Goal: Task Accomplishment & Management: Manage account settings

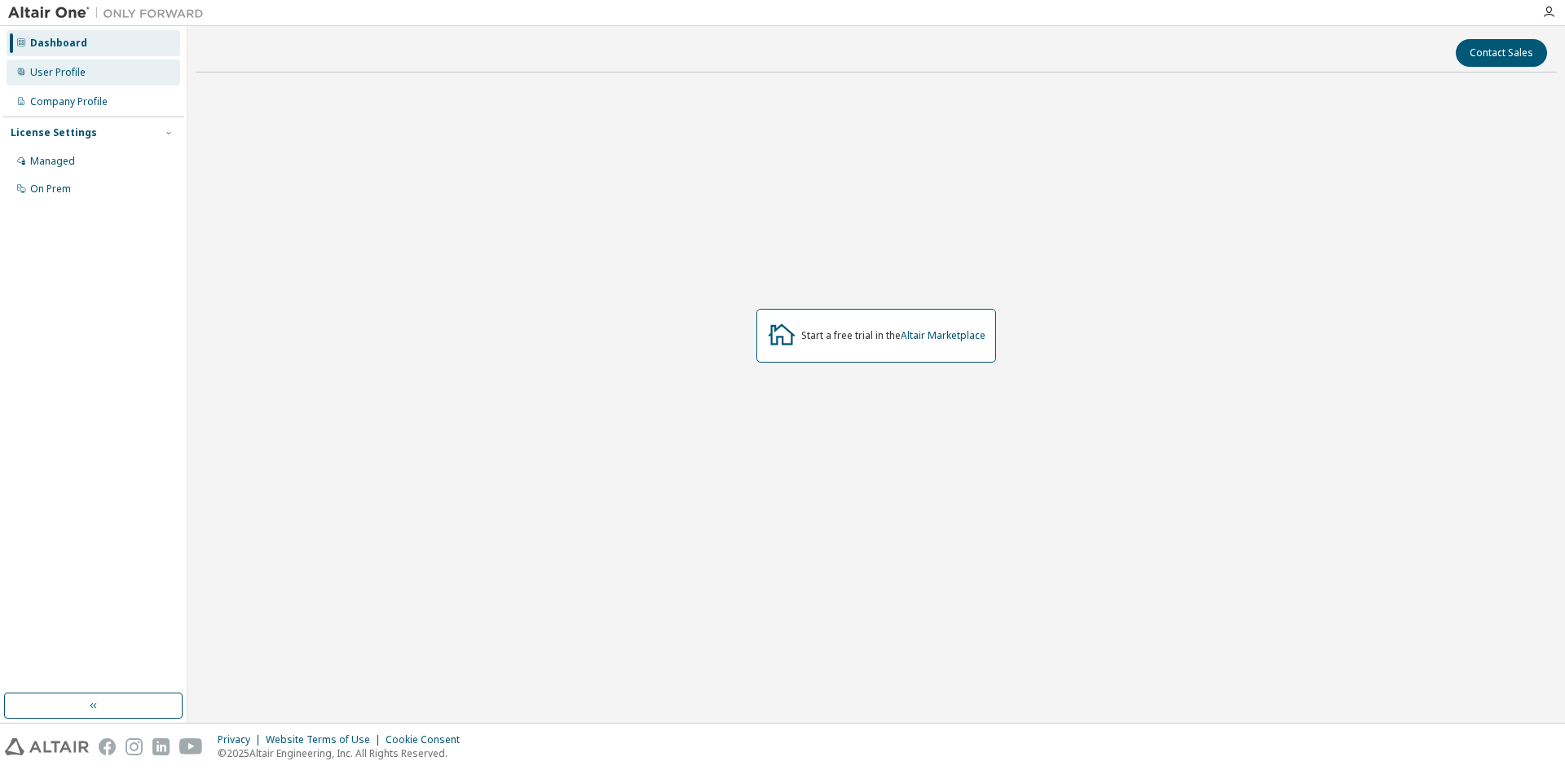
click at [78, 80] on div "User Profile" at bounding box center [94, 72] width 174 height 26
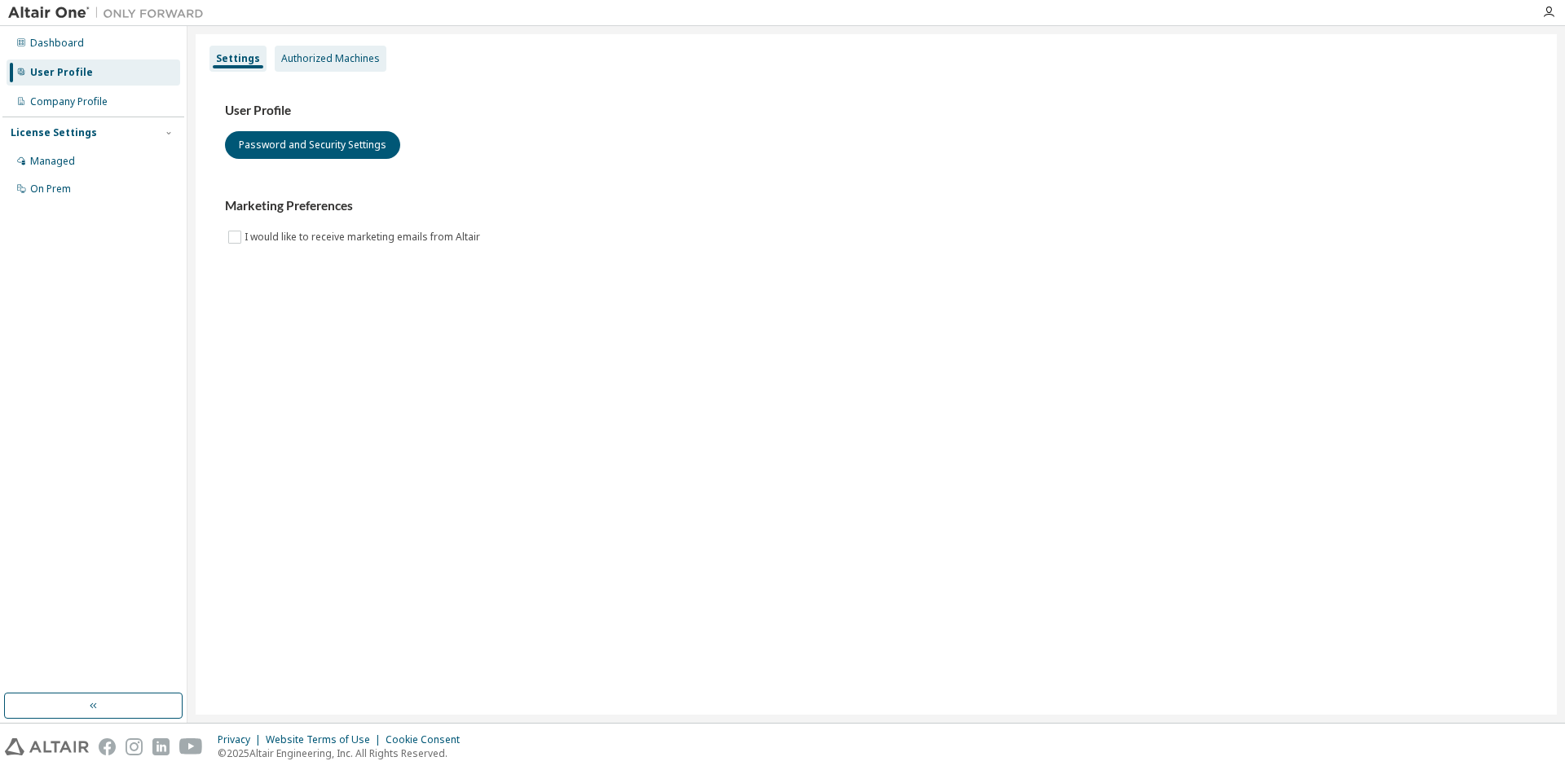
click at [311, 54] on div "Authorized Machines" at bounding box center [330, 58] width 99 height 13
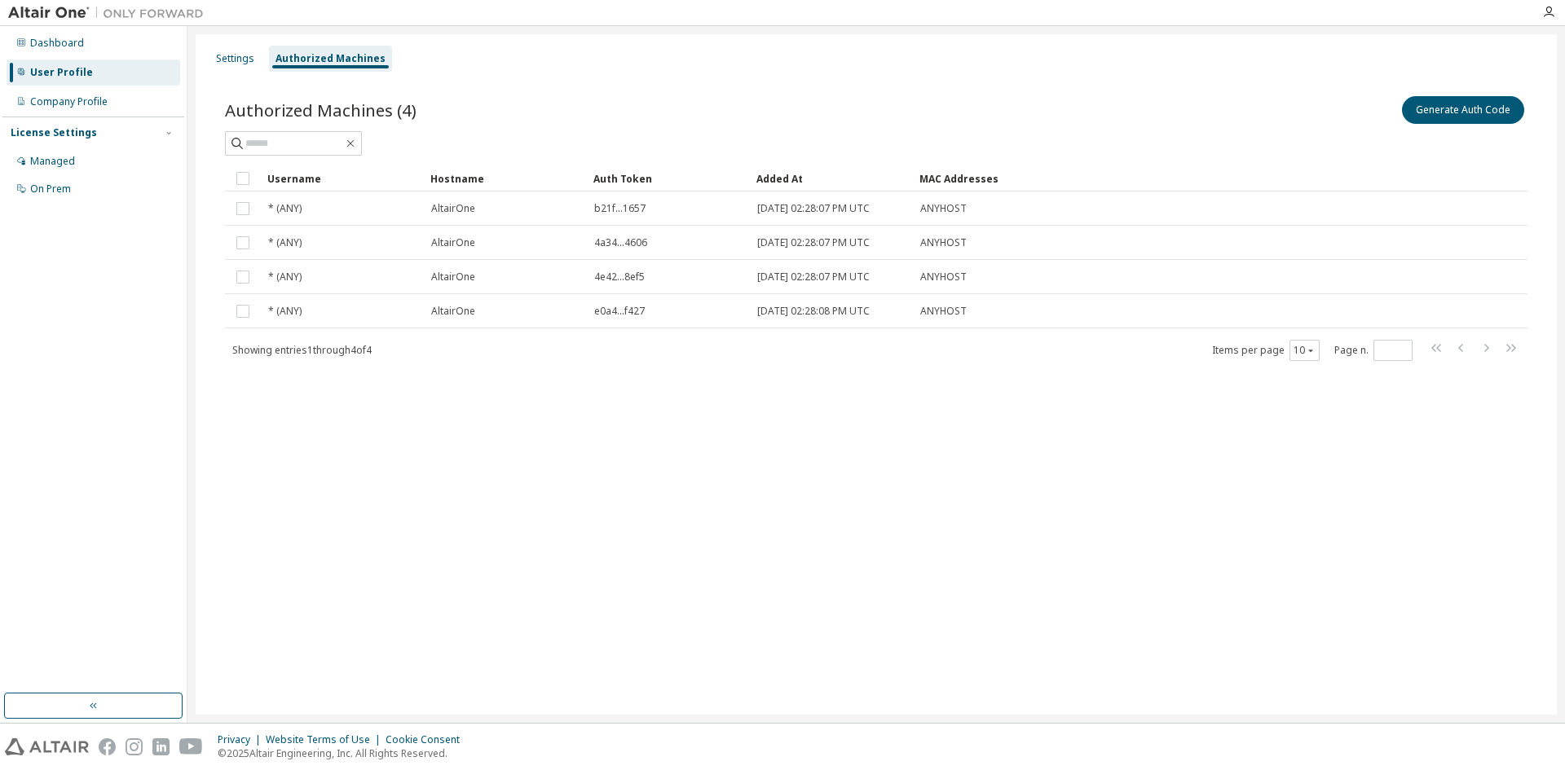
click at [968, 523] on div "Settings Authorized Machines Authorized Machines (4) Generate Auth Code Clear L…" at bounding box center [876, 374] width 1361 height 680
click at [52, 161] on div "Managed" at bounding box center [52, 161] width 45 height 13
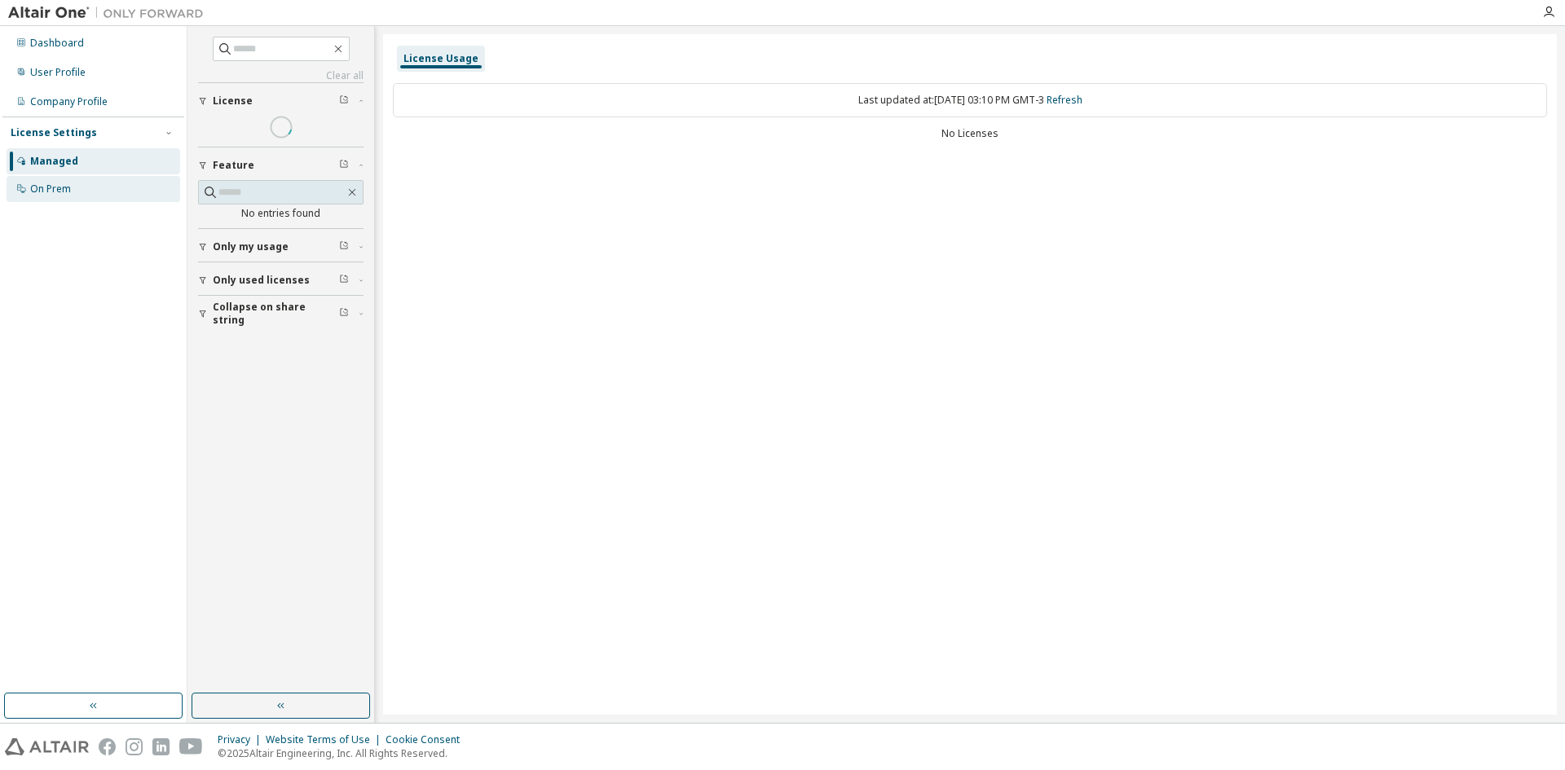
click at [99, 182] on div "On Prem" at bounding box center [94, 189] width 174 height 26
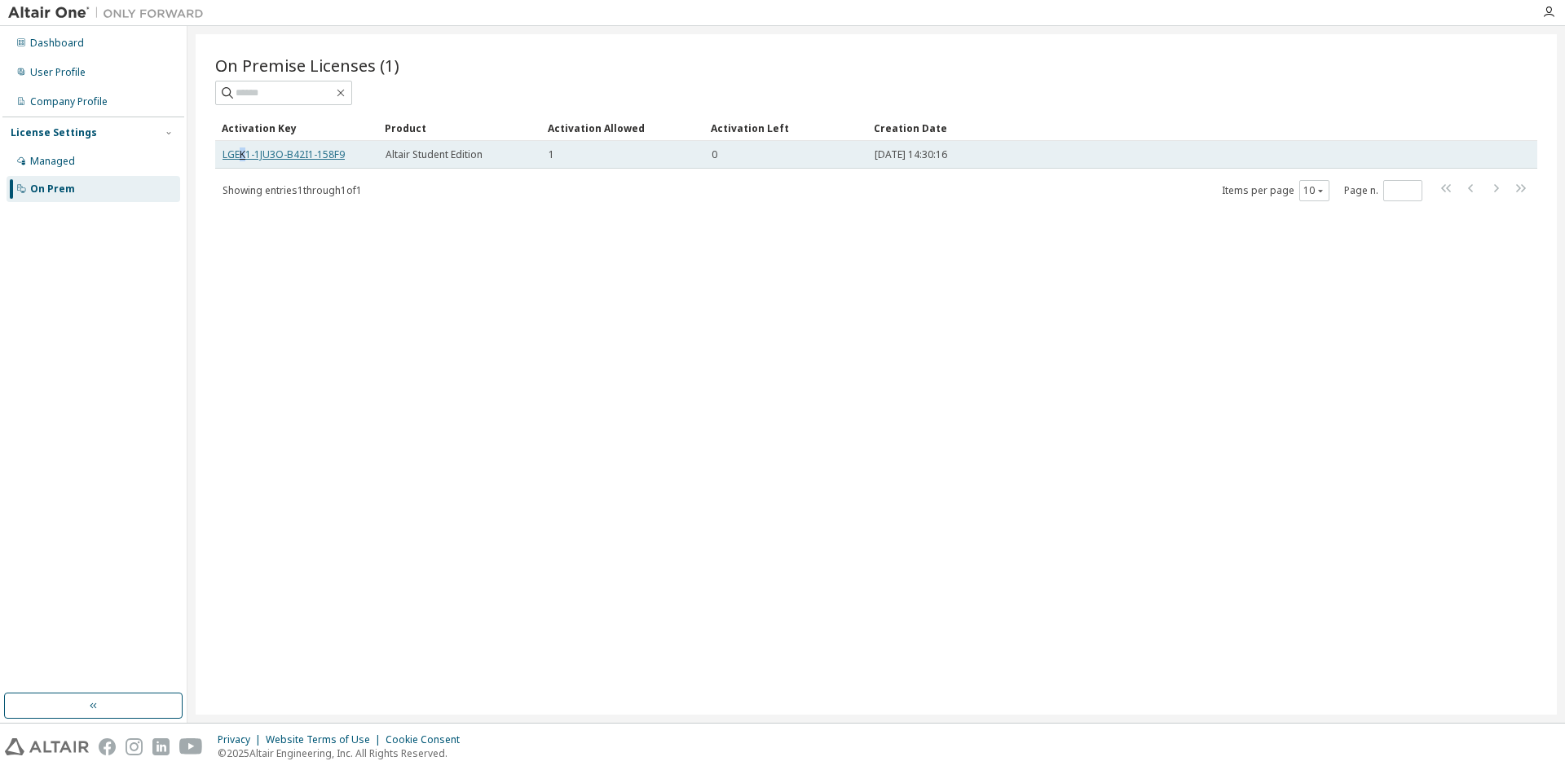
click at [244, 149] on link "LGEK1-1JU3O-B42I1-158F9" at bounding box center [283, 154] width 122 height 14
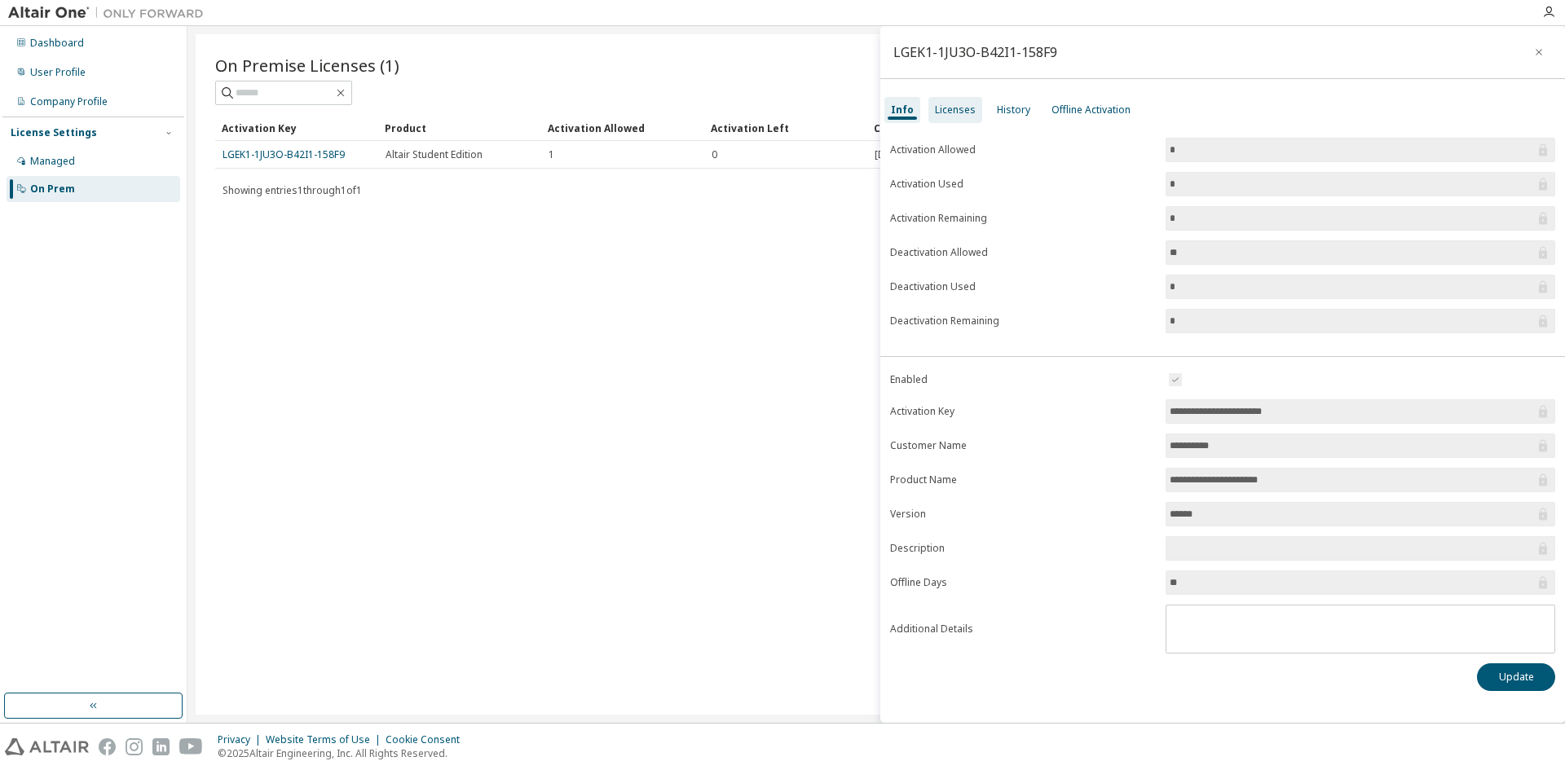
click at [942, 110] on div "Licenses" at bounding box center [955, 109] width 41 height 13
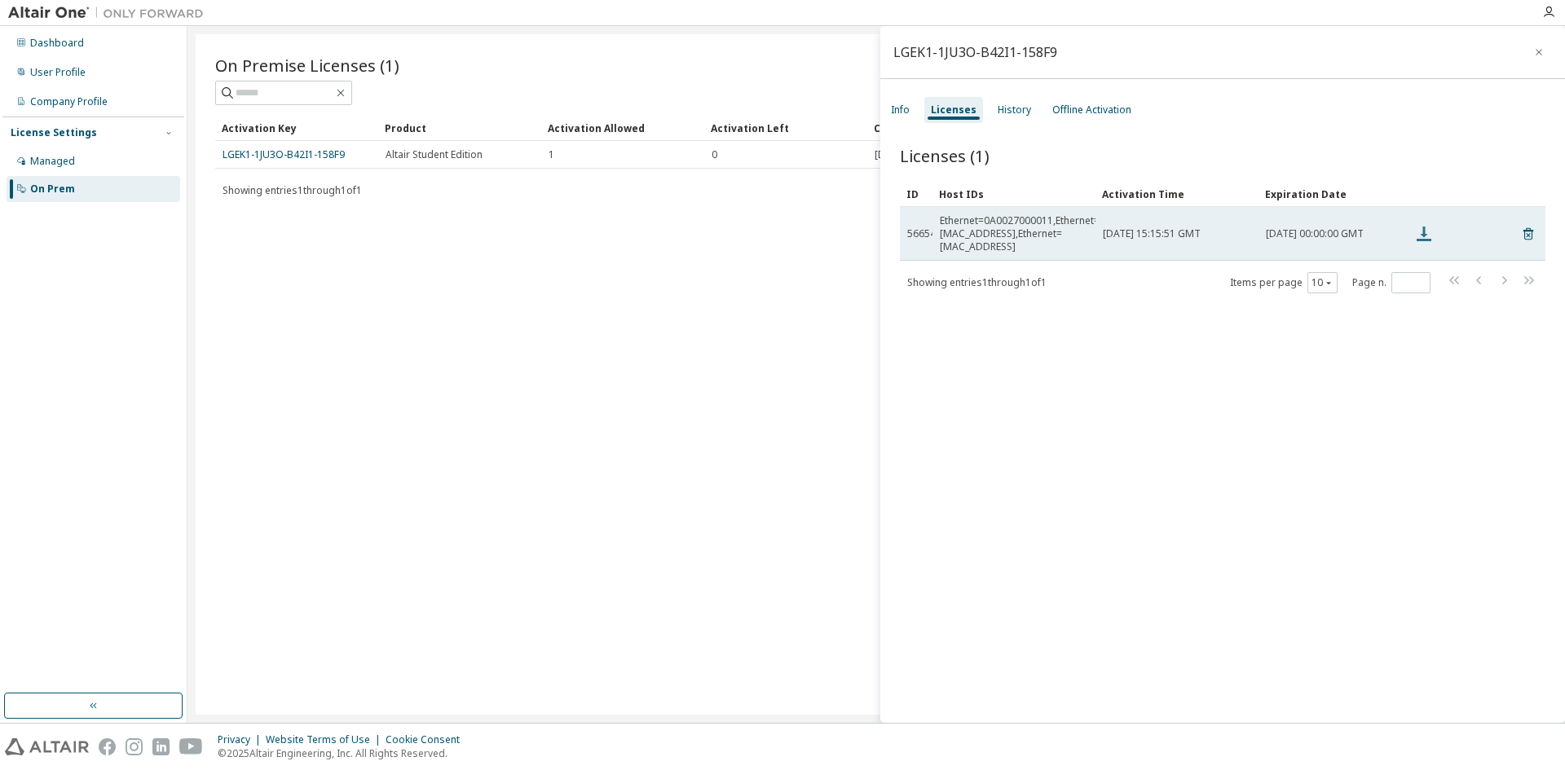
click at [1424, 229] on icon at bounding box center [1423, 234] width 15 height 15
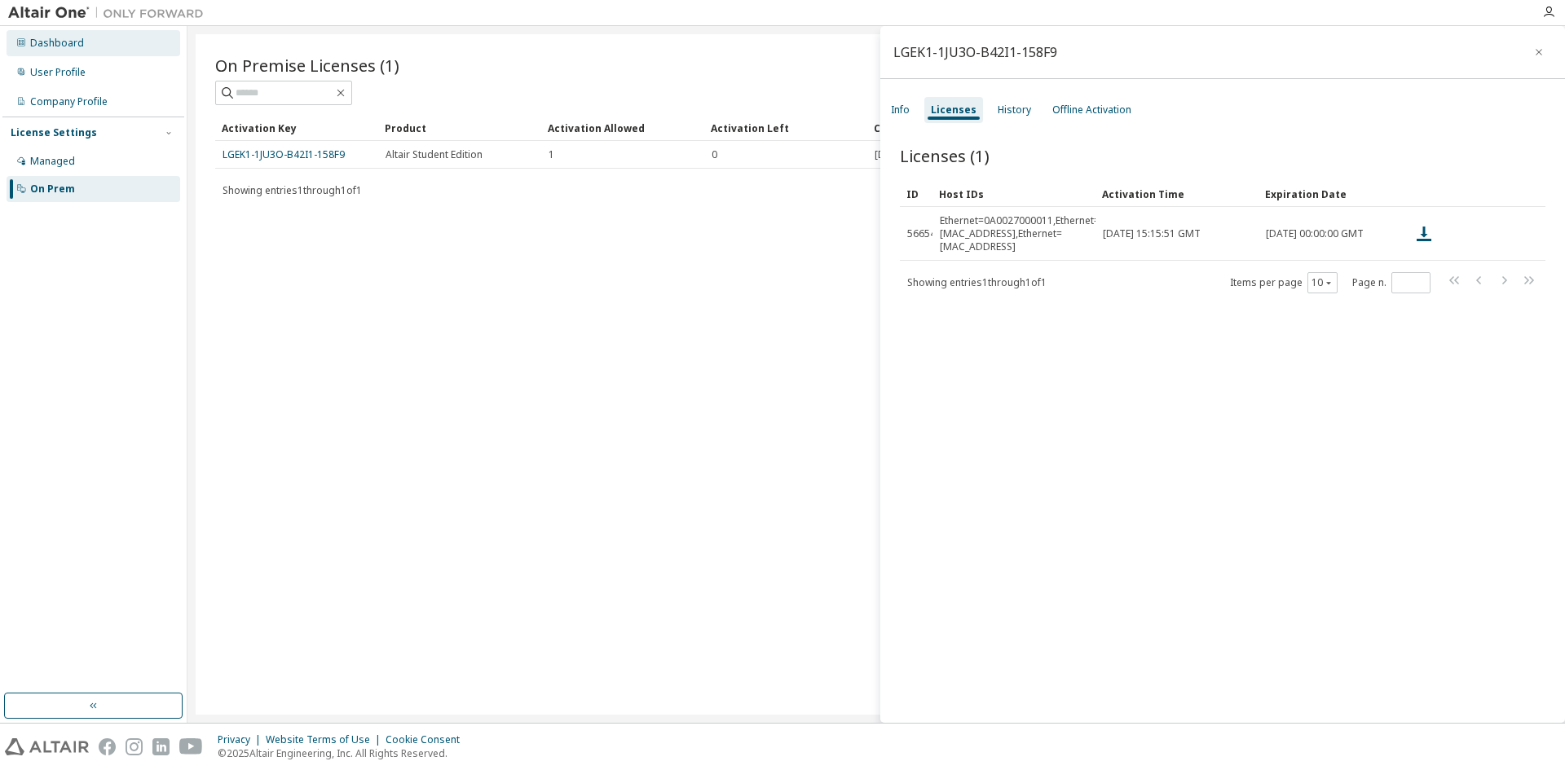
click at [64, 44] on div "Dashboard" at bounding box center [57, 43] width 54 height 13
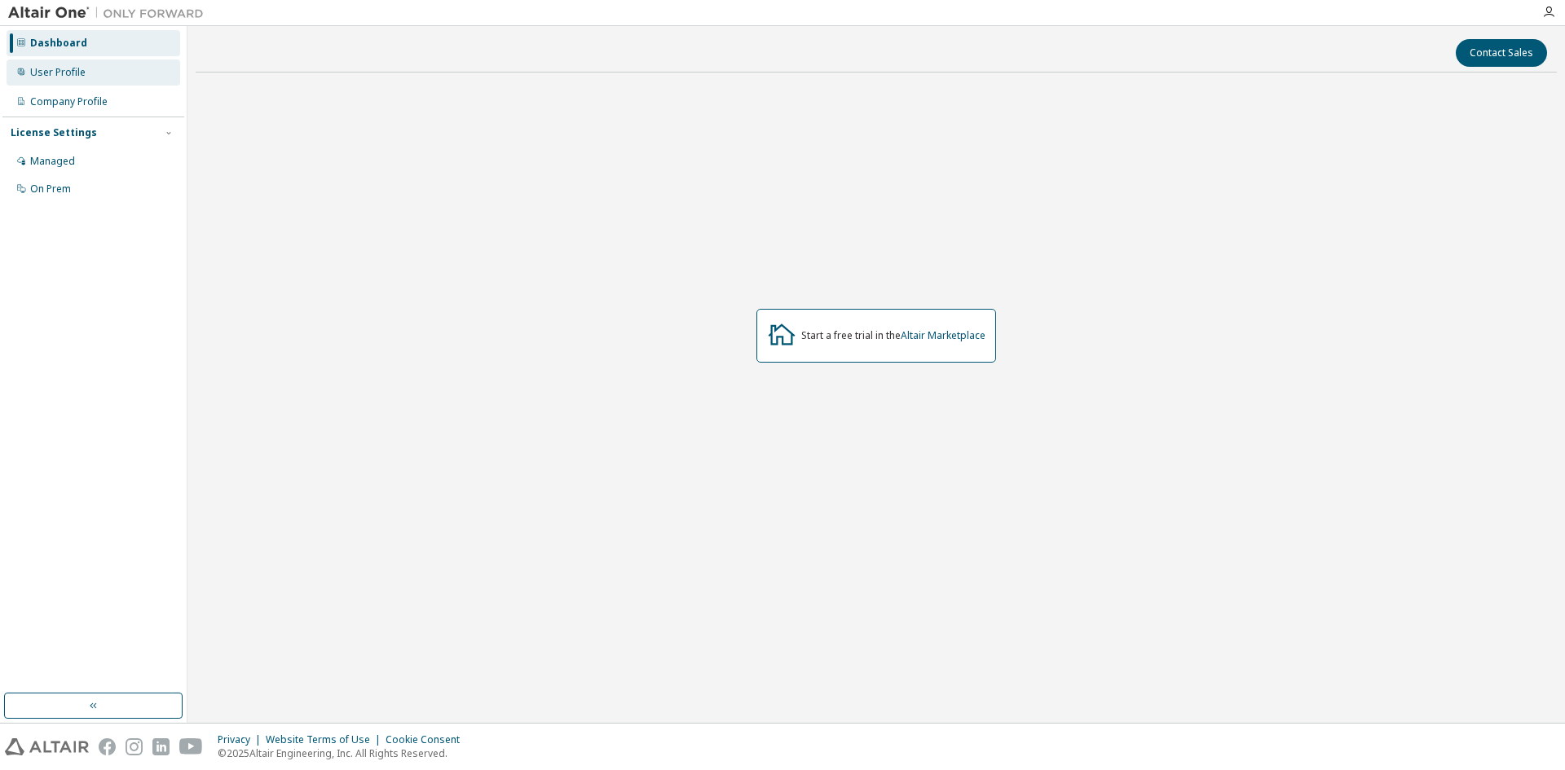
click at [71, 76] on div "User Profile" at bounding box center [57, 72] width 55 height 13
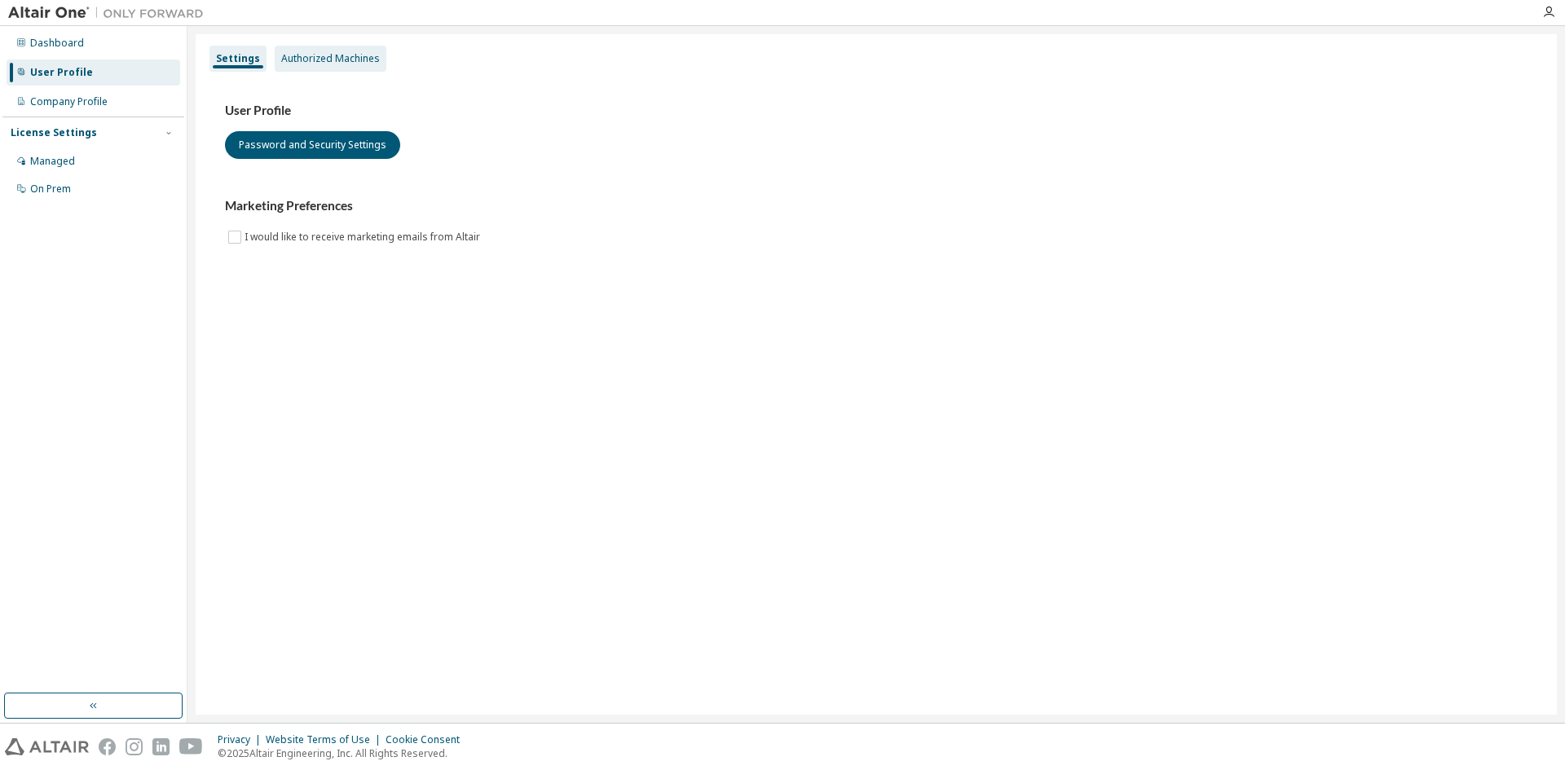
click at [307, 57] on div "Authorized Machines" at bounding box center [330, 58] width 99 height 13
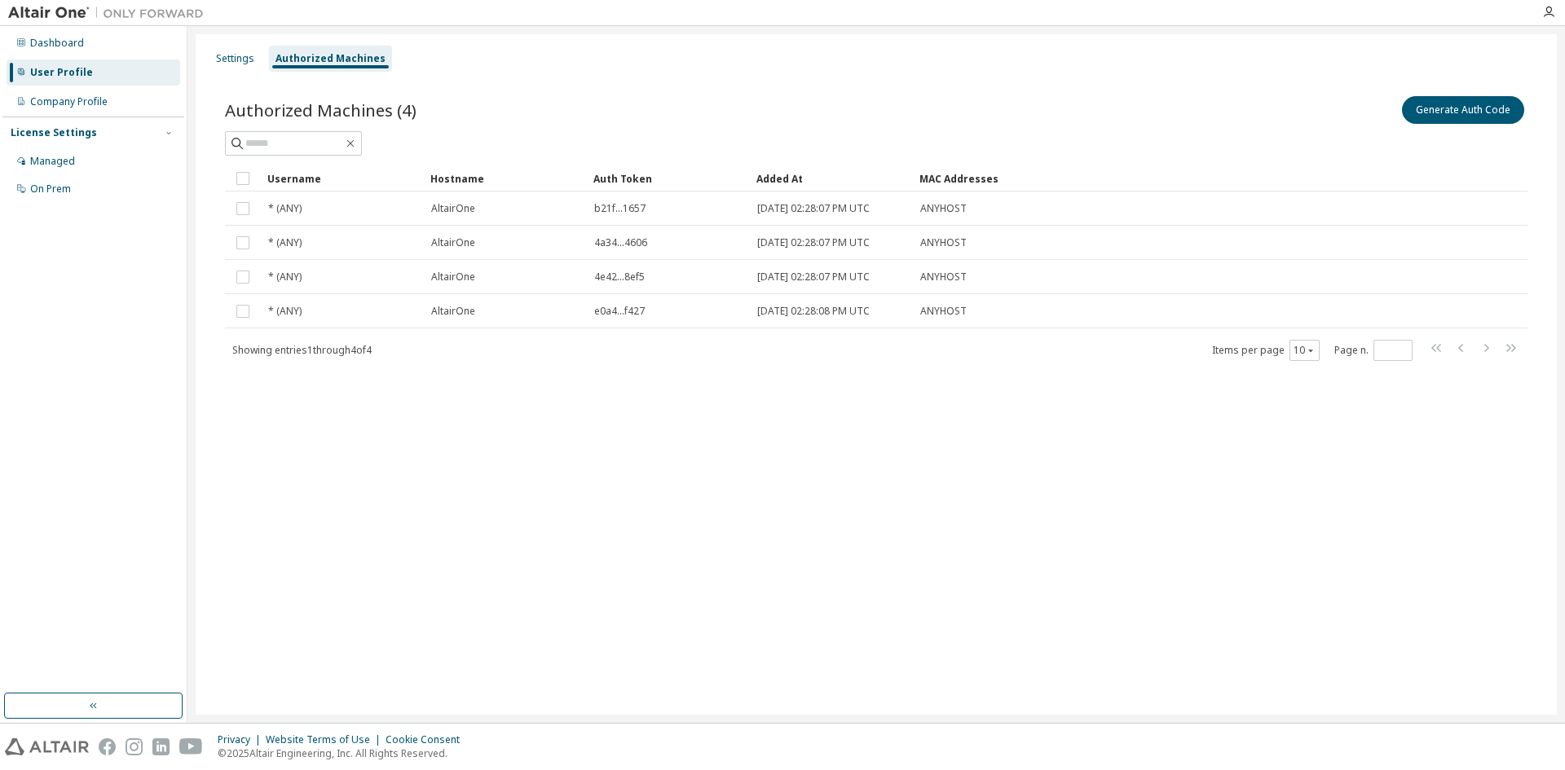
click at [1394, 479] on div "Settings Authorized Machines Authorized Machines (4) Generate Auth Code Clear L…" at bounding box center [876, 374] width 1361 height 680
click at [341, 60] on div "Authorized Machines" at bounding box center [330, 58] width 110 height 13
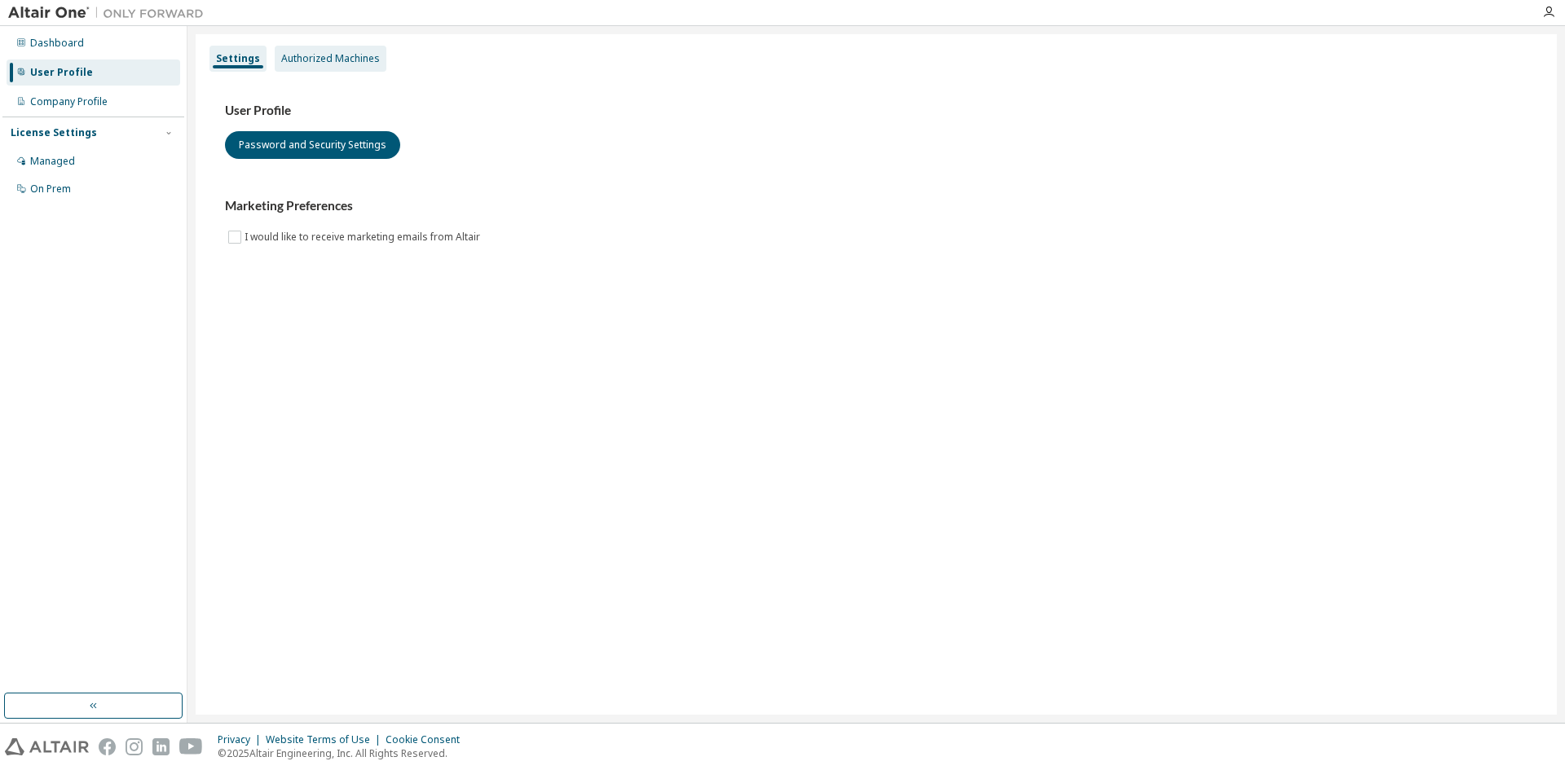
click at [348, 61] on div "Authorized Machines" at bounding box center [330, 58] width 99 height 13
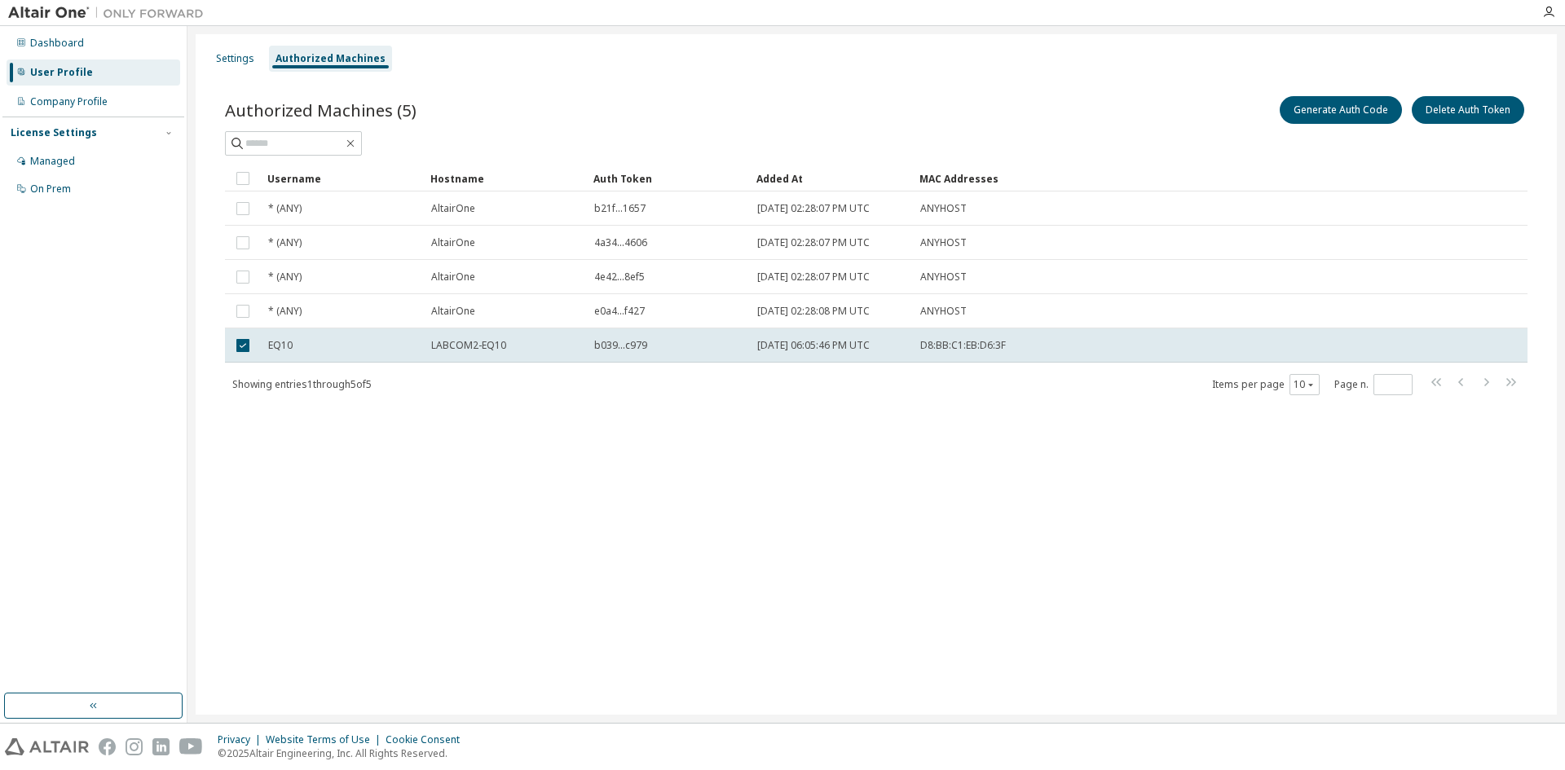
click at [1395, 612] on div "Settings Authorized Machines Authorized Machines (5) Generate Auth Code Delete …" at bounding box center [876, 374] width 1361 height 680
click at [1335, 117] on button "Generate Auth Code" at bounding box center [1340, 110] width 122 height 28
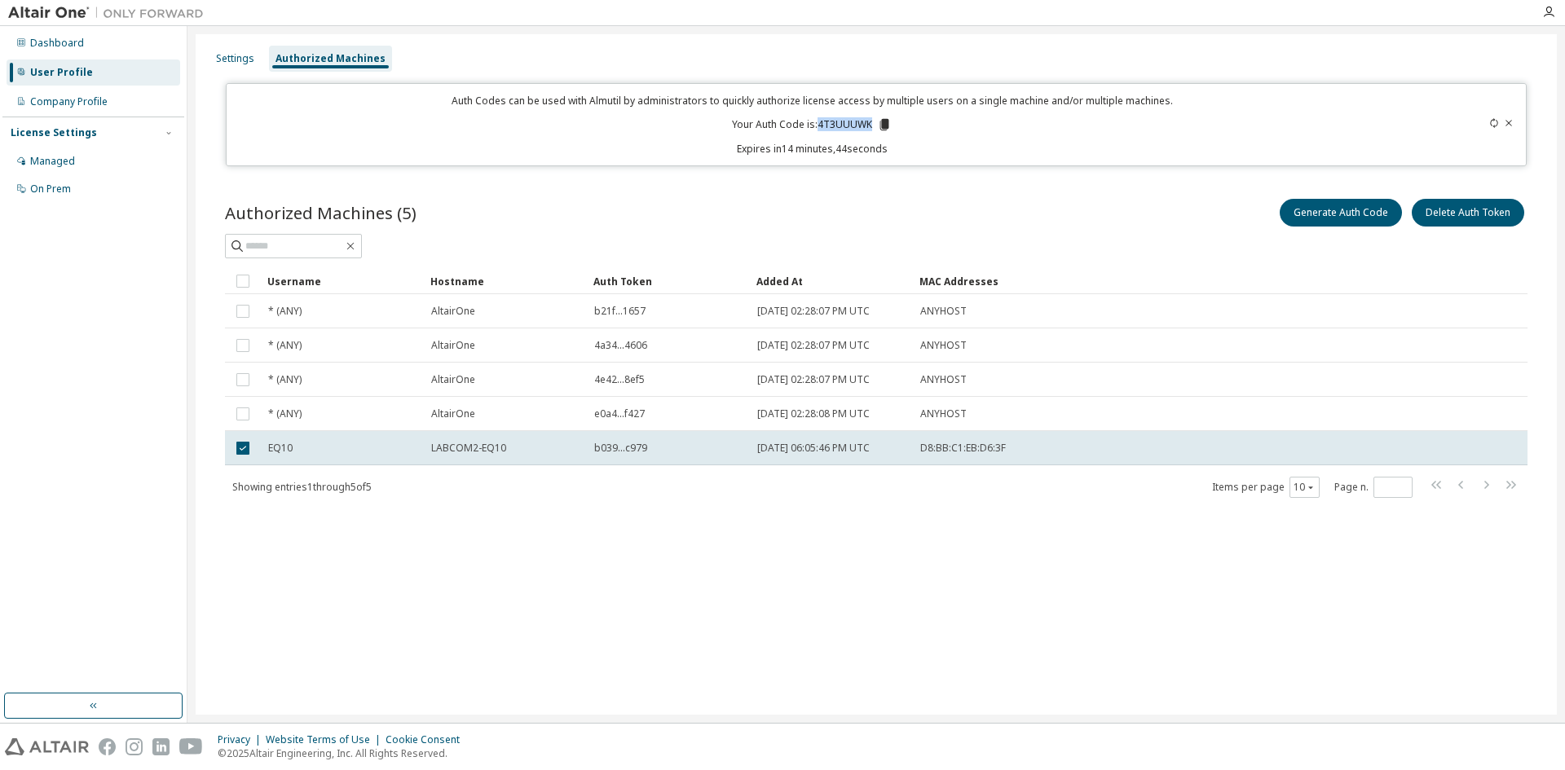
drag, startPoint x: 870, startPoint y: 124, endPoint x: 819, endPoint y: 128, distance: 51.5
click at [819, 128] on p "Your Auth Code is: 4T3UUUWK" at bounding box center [812, 124] width 160 height 15
copy p "4T3UUUWK"
click at [50, 181] on div "On Prem" at bounding box center [94, 189] width 174 height 26
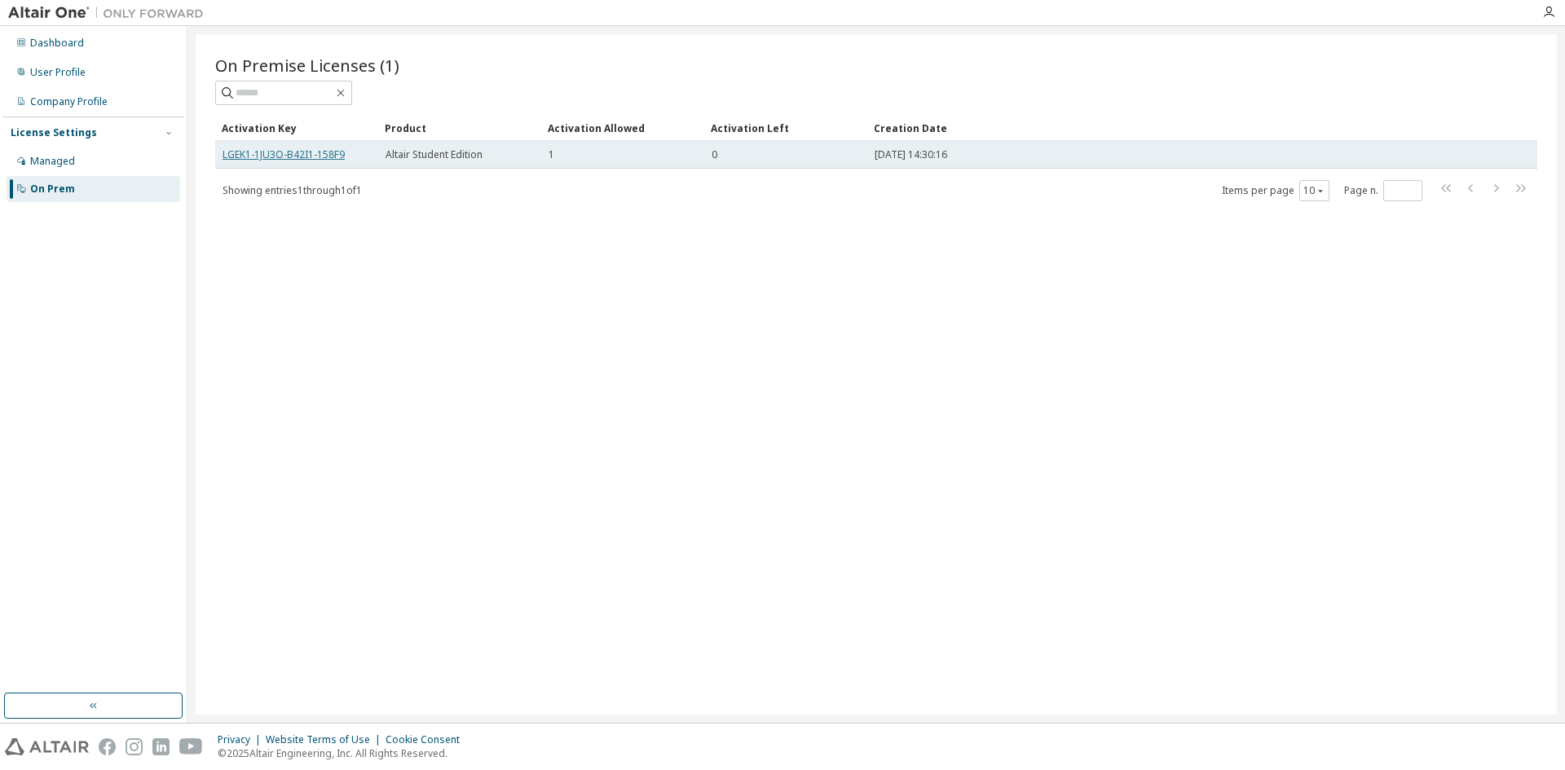
click at [309, 154] on link "LGEK1-1JU3O-B42I1-158F9" at bounding box center [283, 154] width 122 height 14
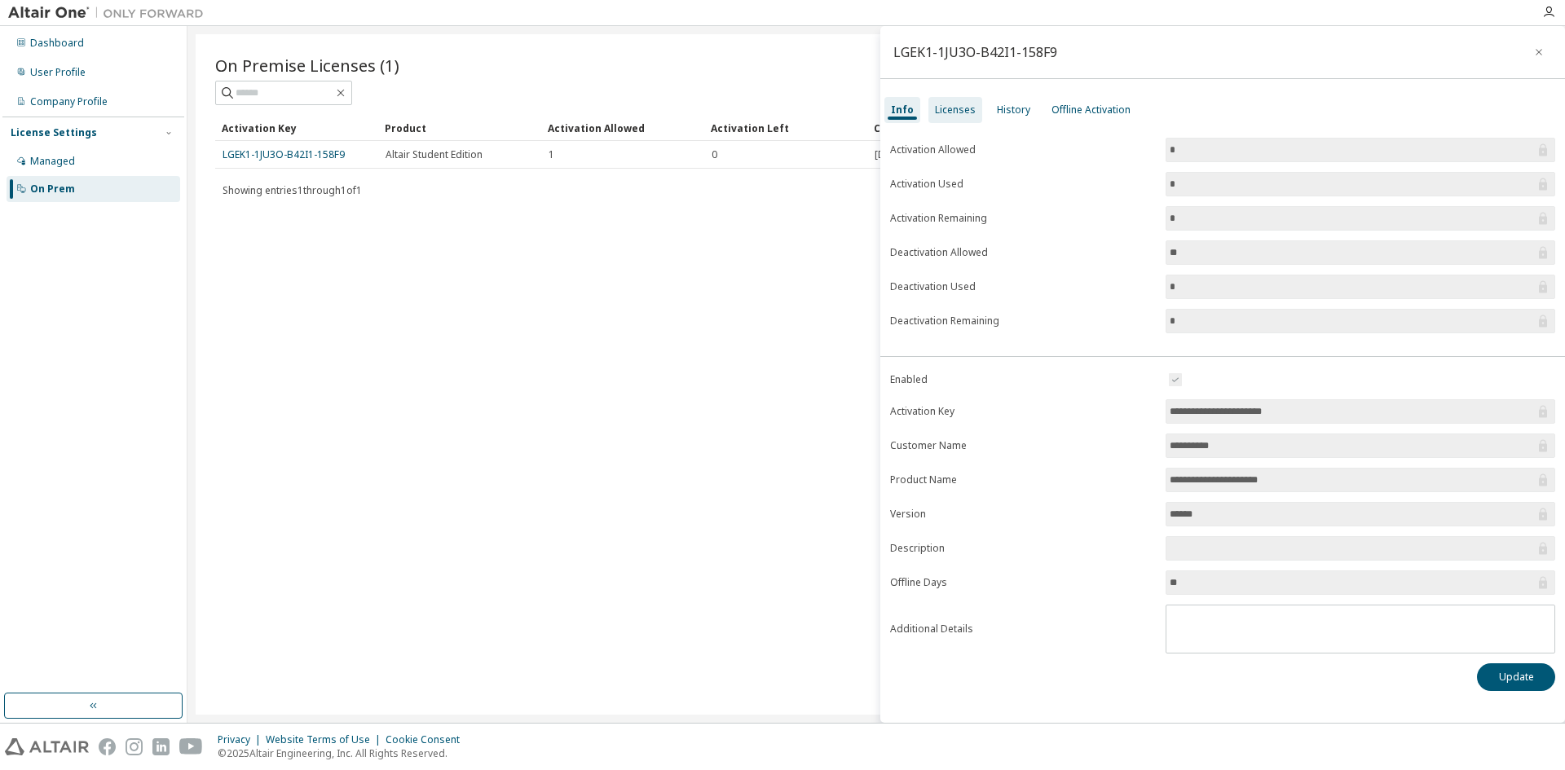
click at [962, 106] on div "Licenses" at bounding box center [955, 109] width 41 height 13
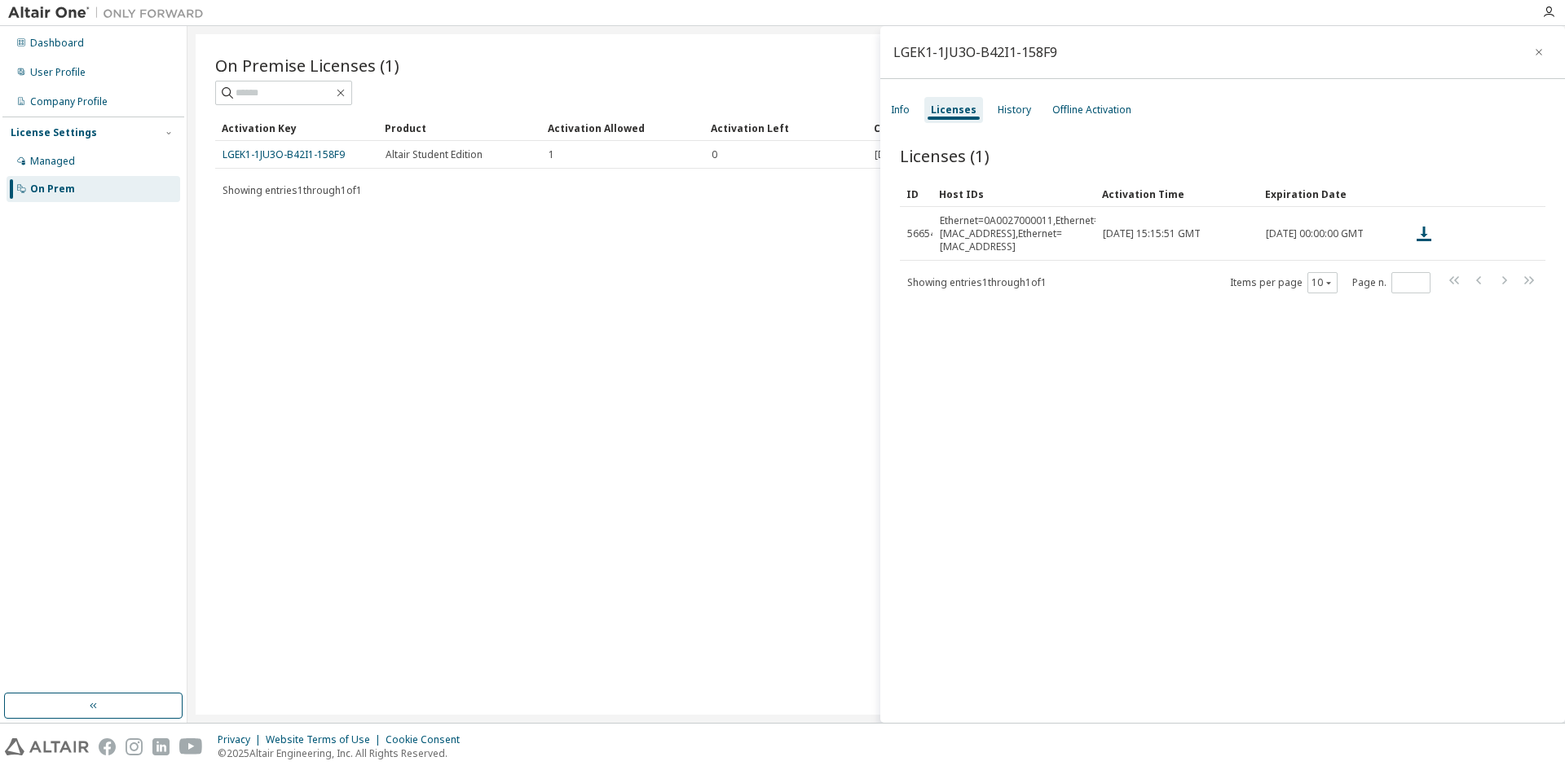
click at [1, 263] on div "Dashboard User Profile Company Profile License Settings Managed On Prem" at bounding box center [93, 374] width 187 height 697
click at [46, 32] on div "Dashboard" at bounding box center [94, 43] width 174 height 26
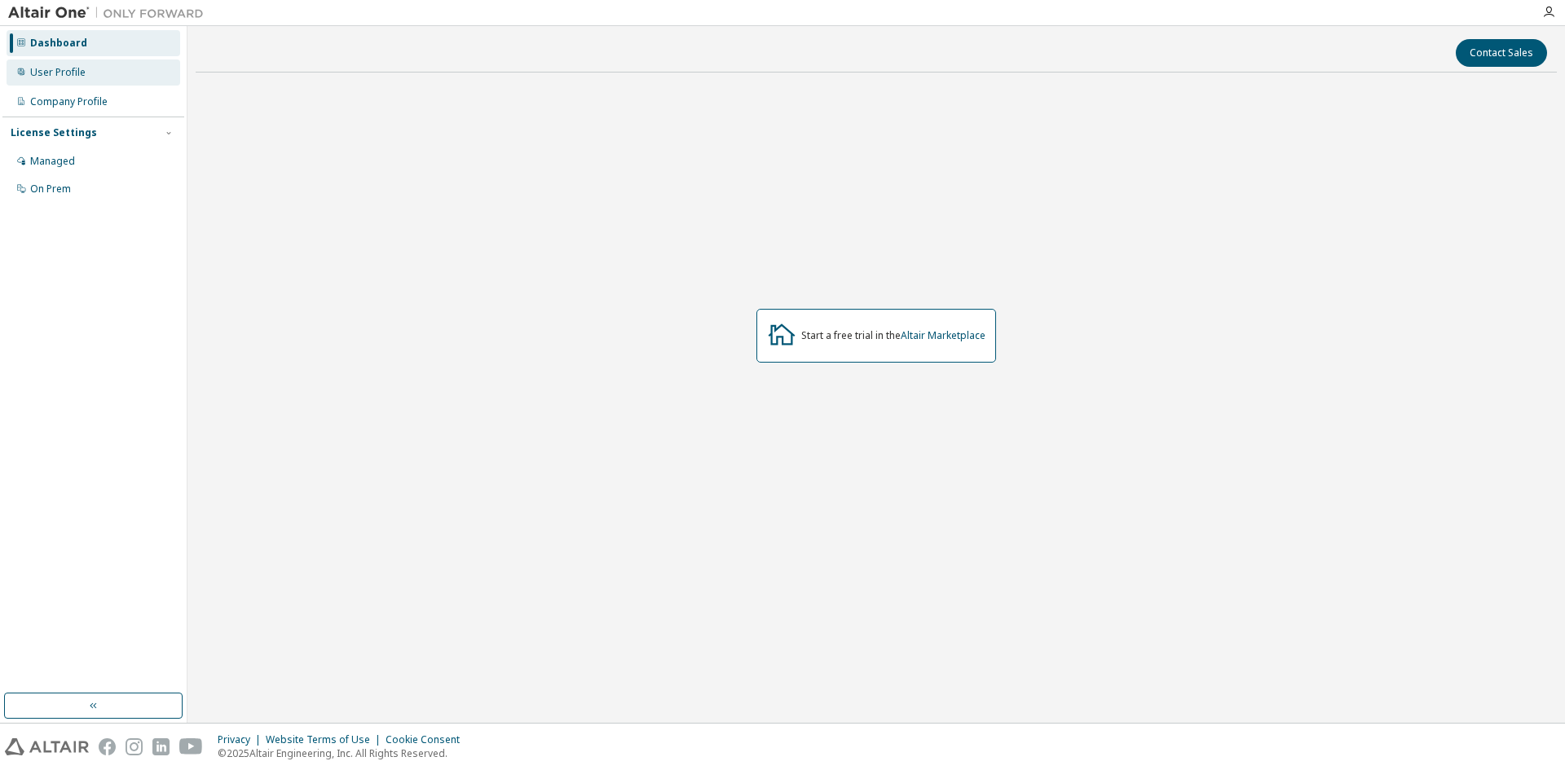
click at [77, 71] on div "User Profile" at bounding box center [57, 72] width 55 height 13
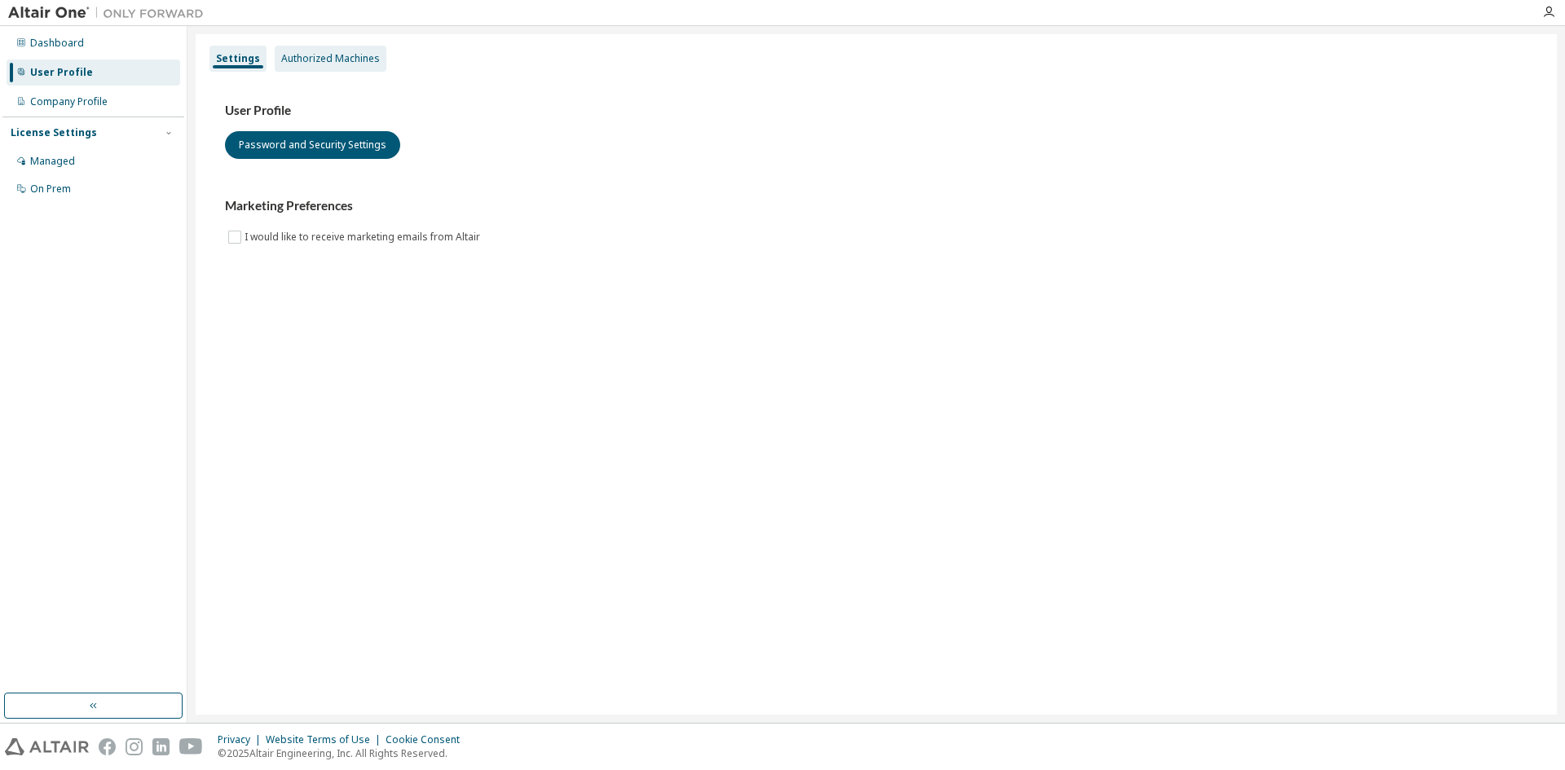
click at [312, 57] on div "Authorized Machines" at bounding box center [330, 58] width 99 height 13
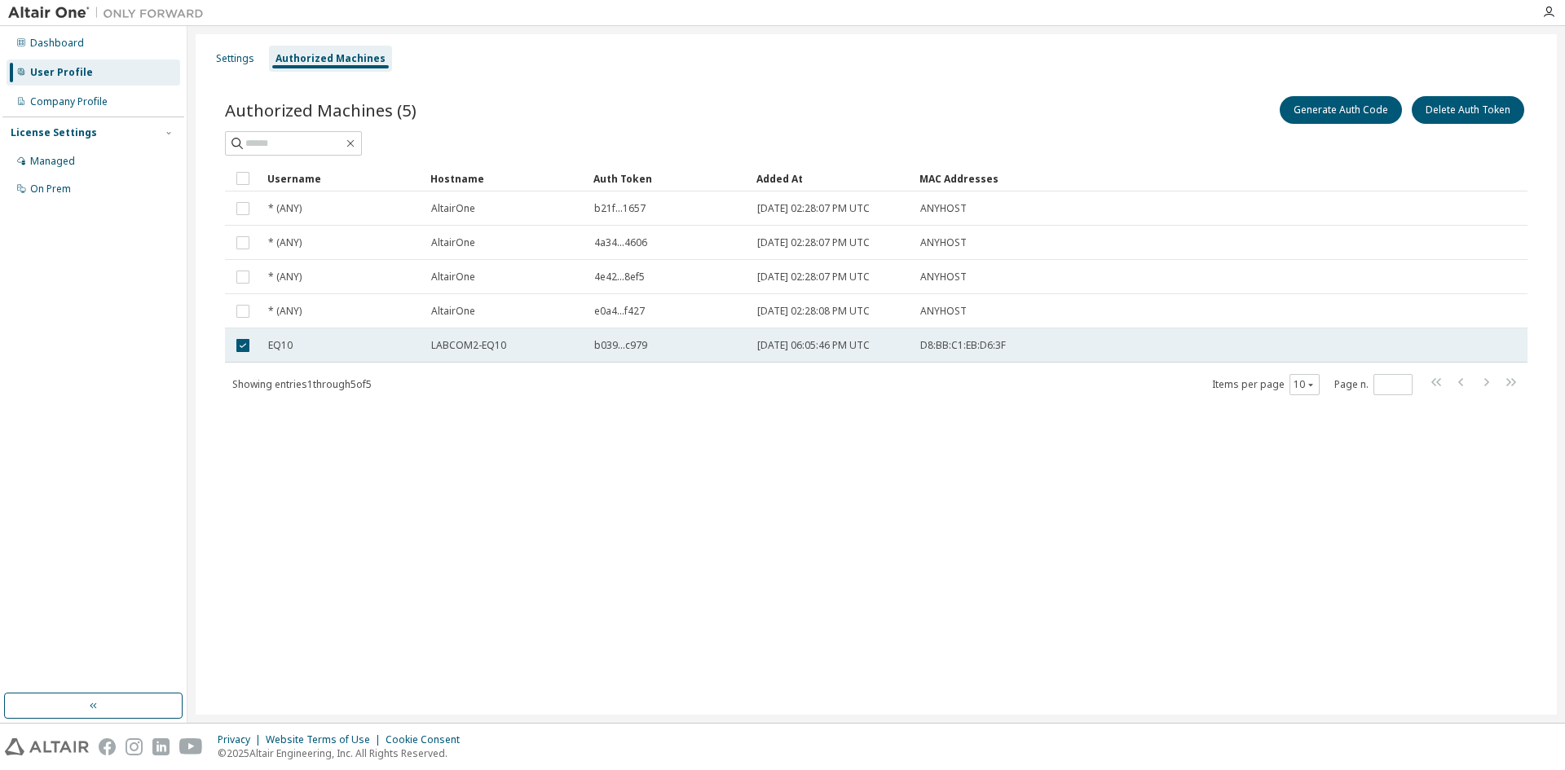
click at [391, 355] on td "EQ10" at bounding box center [342, 345] width 163 height 34
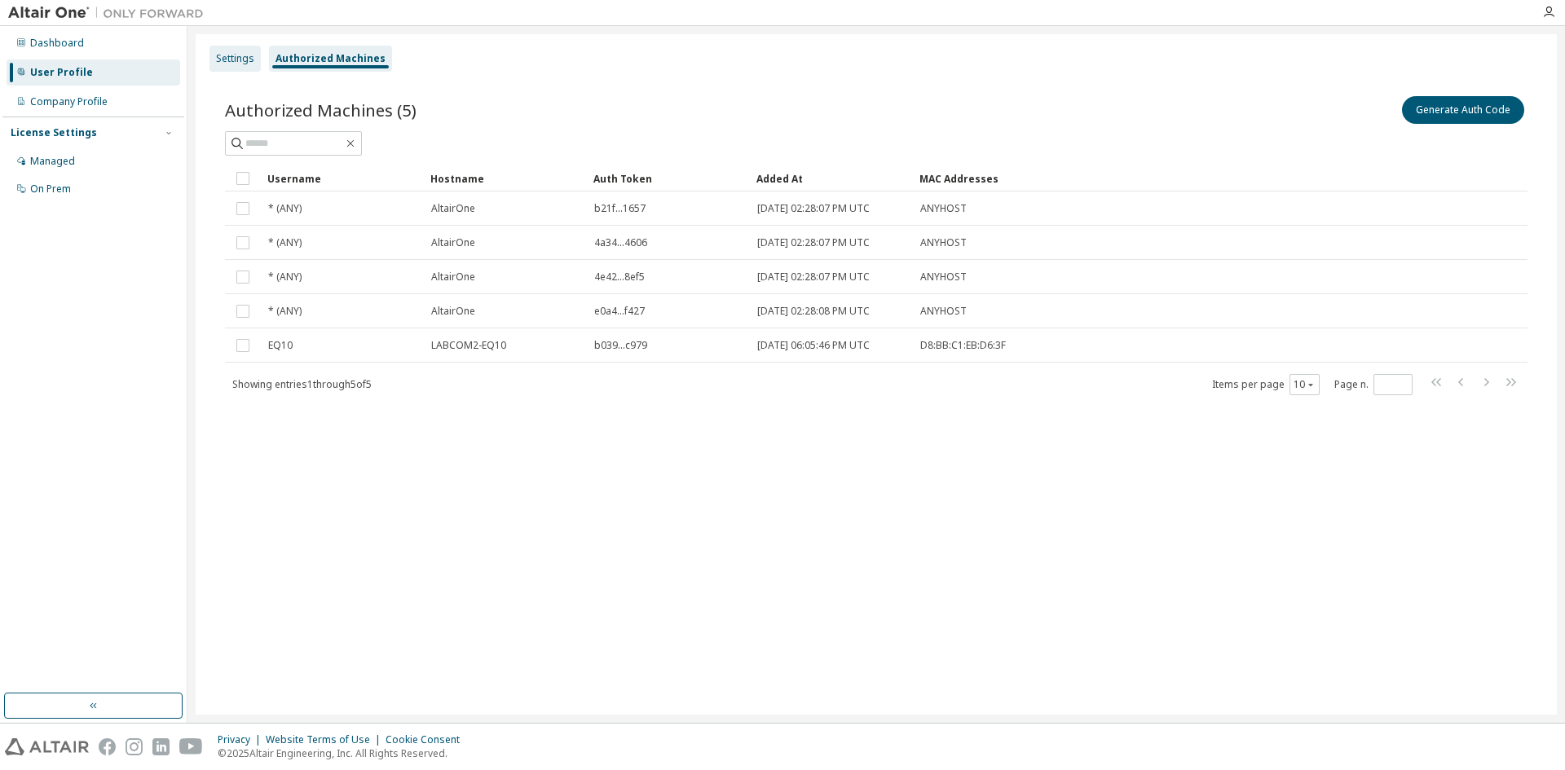
click at [233, 55] on div "Settings" at bounding box center [235, 58] width 38 height 13
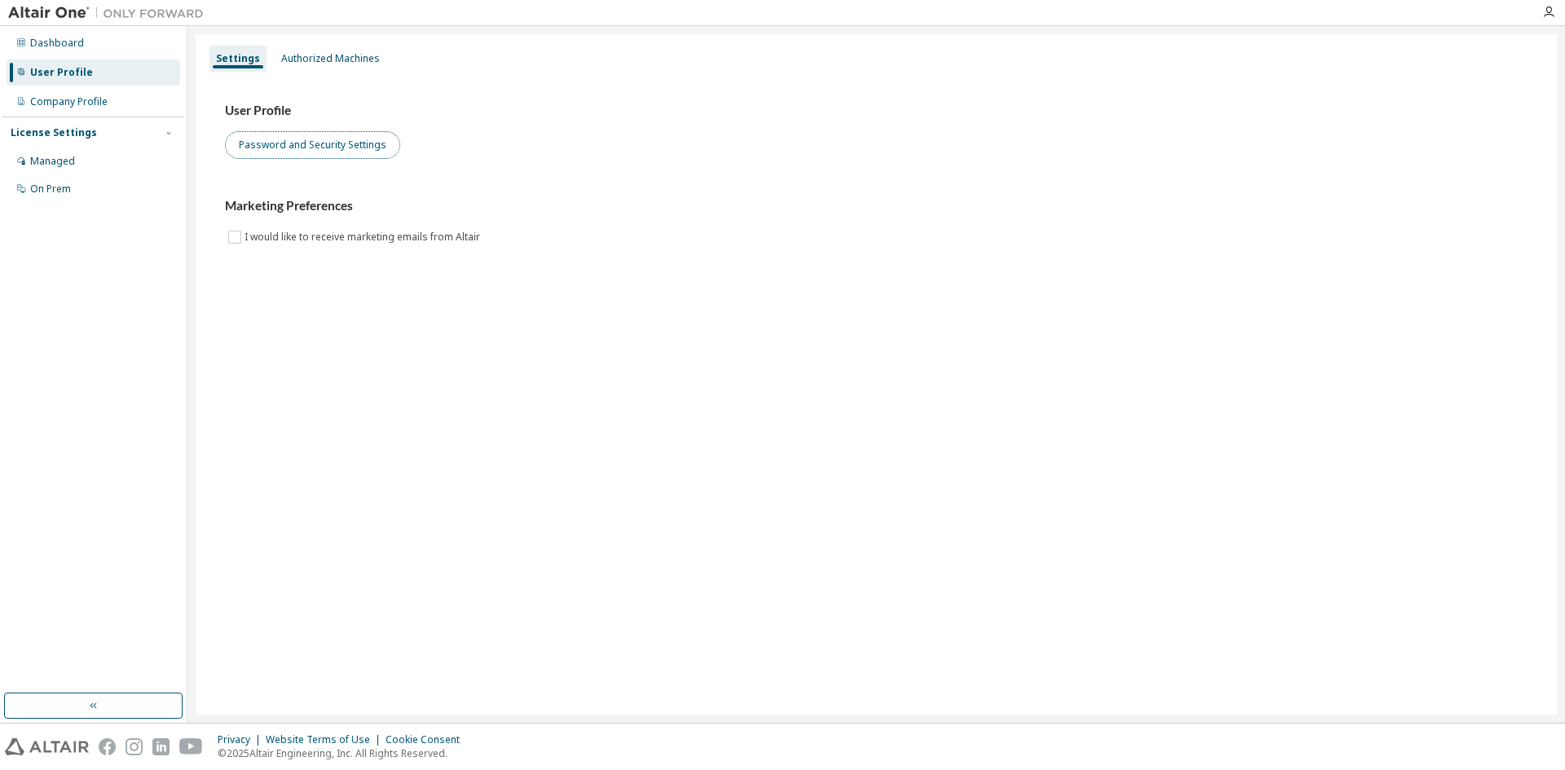
click at [279, 149] on button "Password and Security Settings" at bounding box center [312, 145] width 175 height 28
click at [67, 165] on div "Managed" at bounding box center [52, 161] width 45 height 13
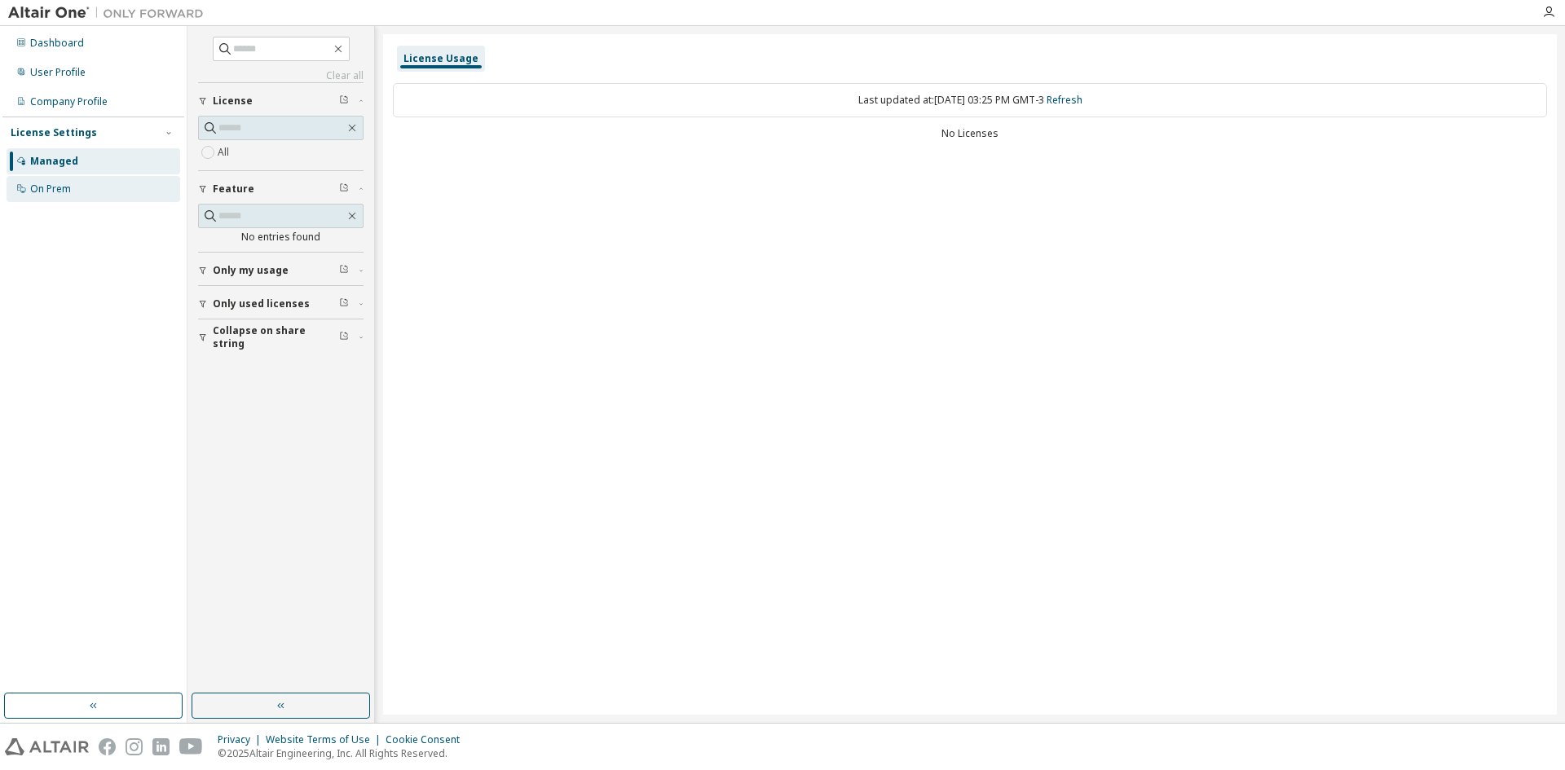
click at [57, 187] on div "On Prem" at bounding box center [50, 189] width 41 height 13
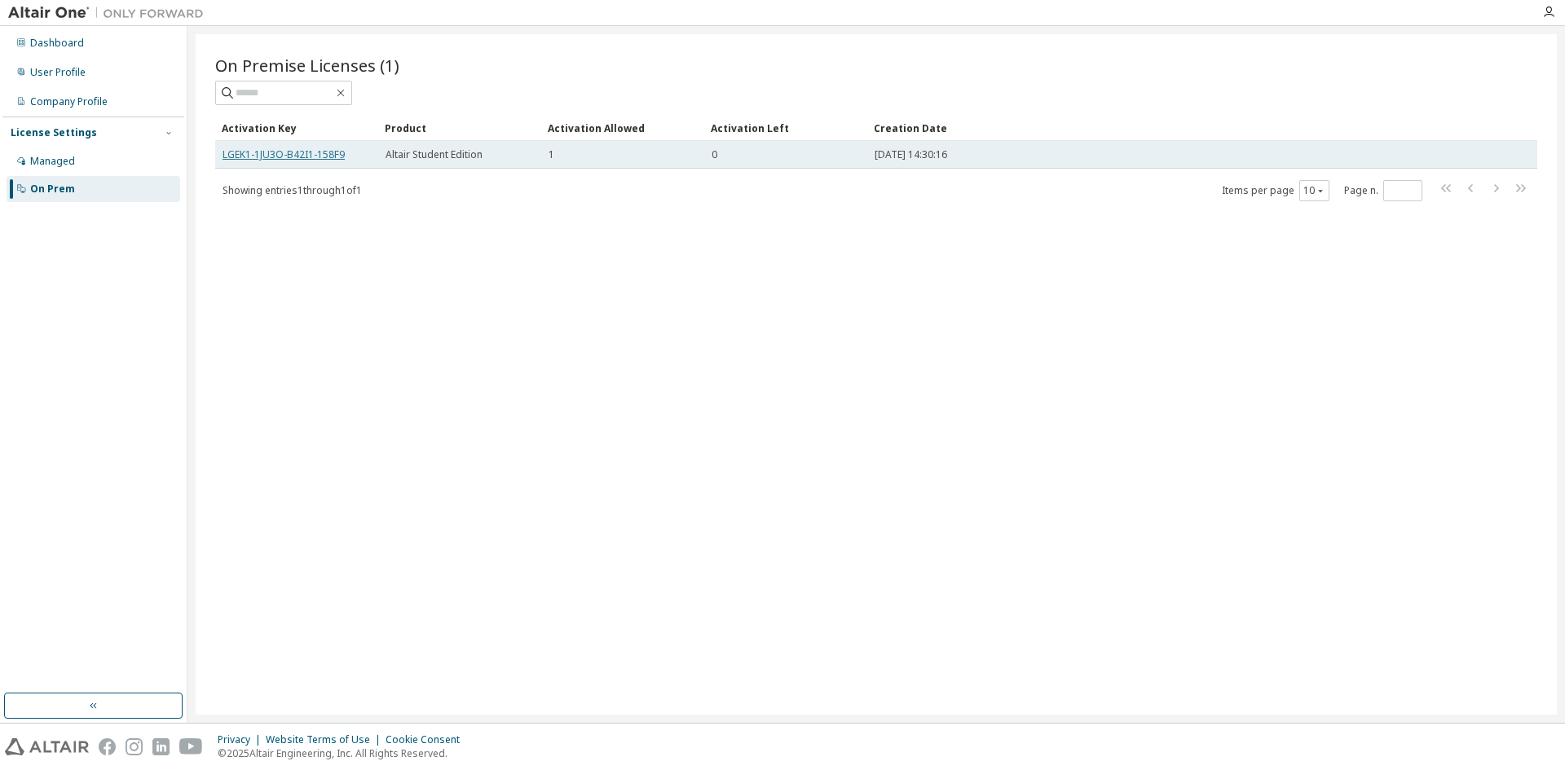
click at [290, 158] on link "LGEK1-1JU3O-B42I1-158F9" at bounding box center [283, 154] width 122 height 14
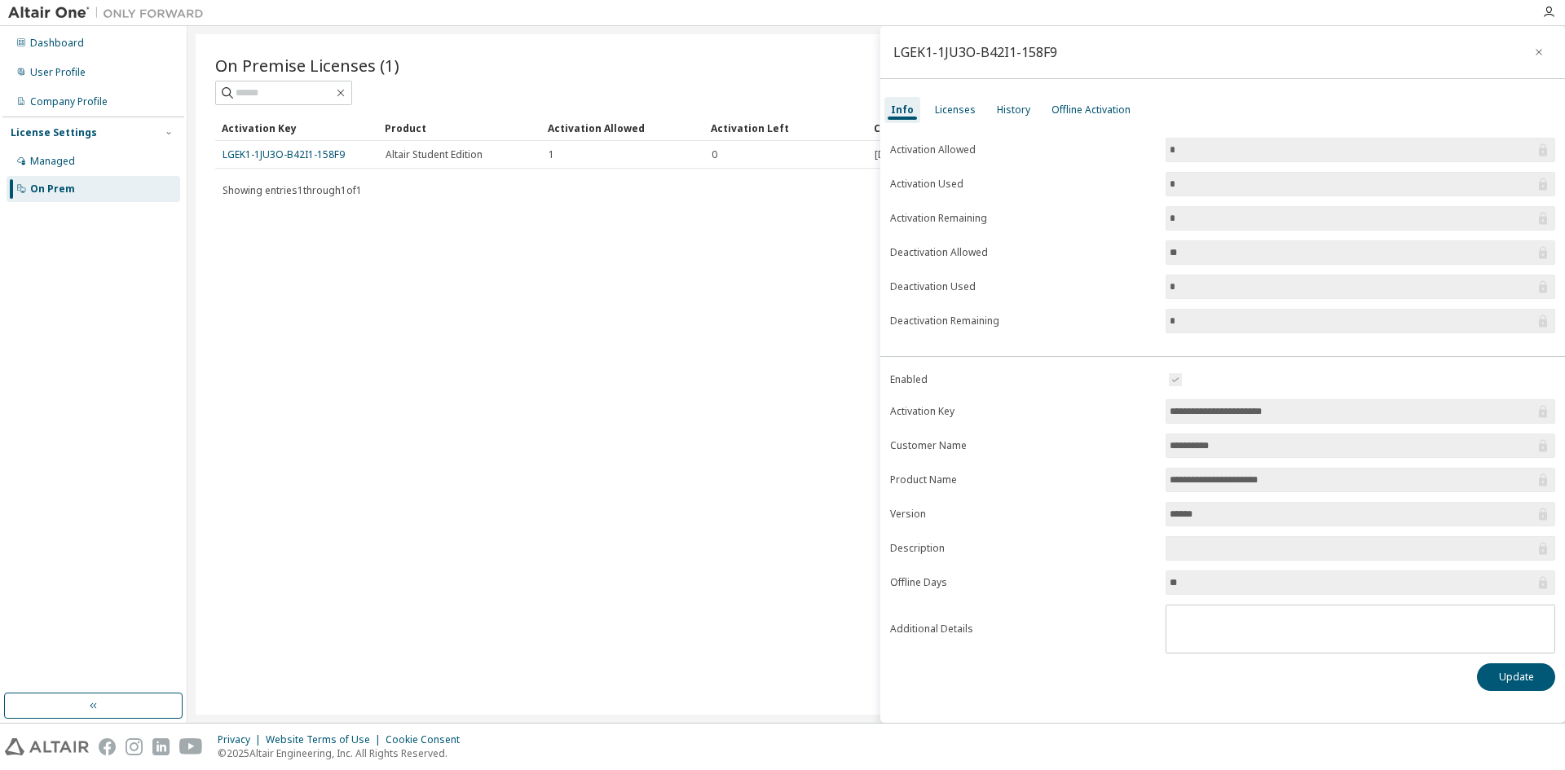
click at [914, 698] on div "**********" at bounding box center [1222, 414] width 684 height 579
